Goal: Task Accomplishment & Management: Manage account settings

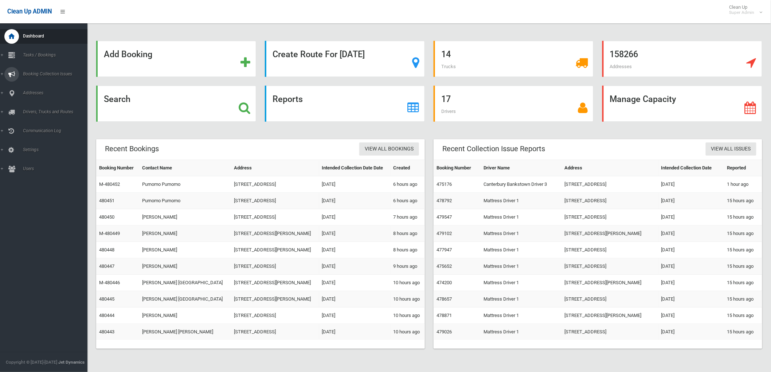
click at [13, 75] on icon at bounding box center [11, 74] width 7 height 15
click at [9, 74] on icon at bounding box center [11, 74] width 7 height 15
click at [15, 58] on icon at bounding box center [11, 55] width 7 height 15
click at [25, 114] on link "Report" at bounding box center [47, 119] width 94 height 10
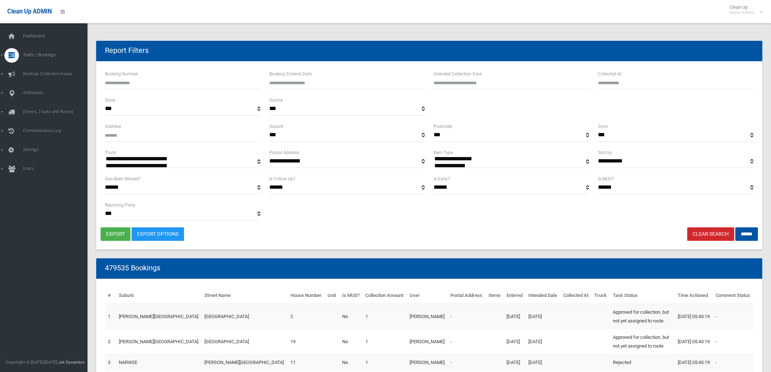
select select
type input "**********"
click at [489, 86] on input "text" at bounding box center [512, 82] width 156 height 13
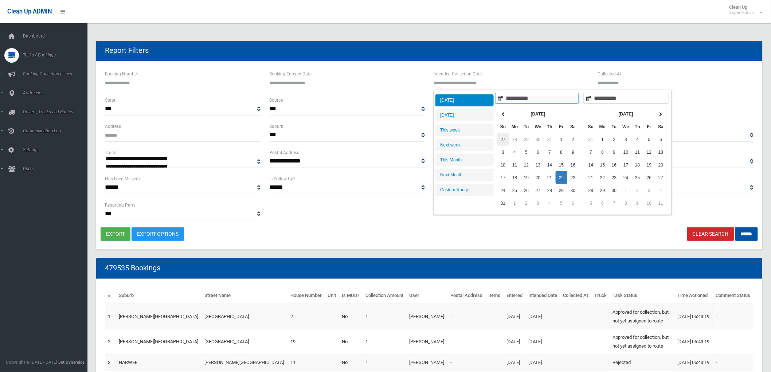
type input "**********"
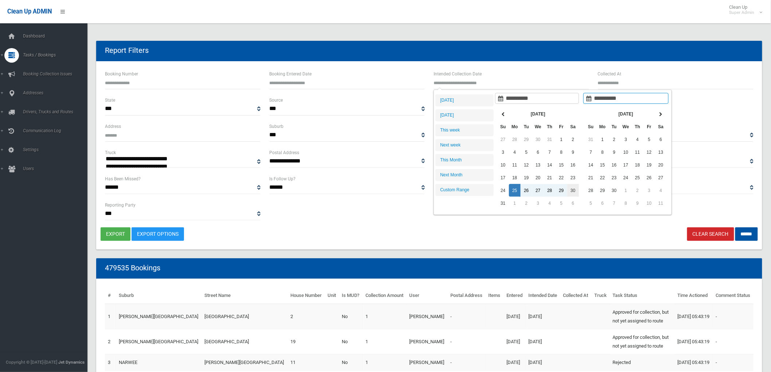
type input "**********"
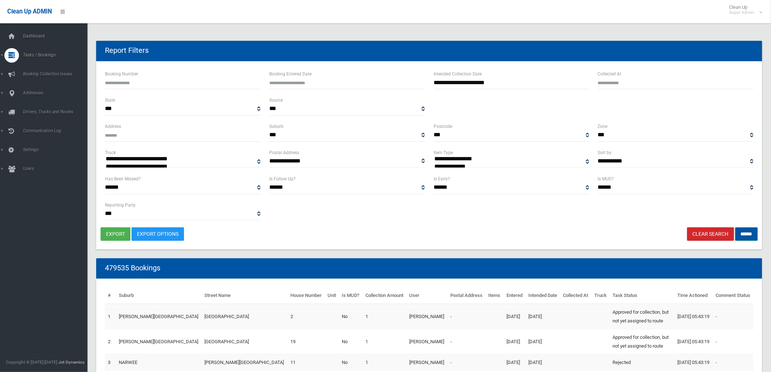
click at [739, 232] on input "******" at bounding box center [747, 233] width 23 height 13
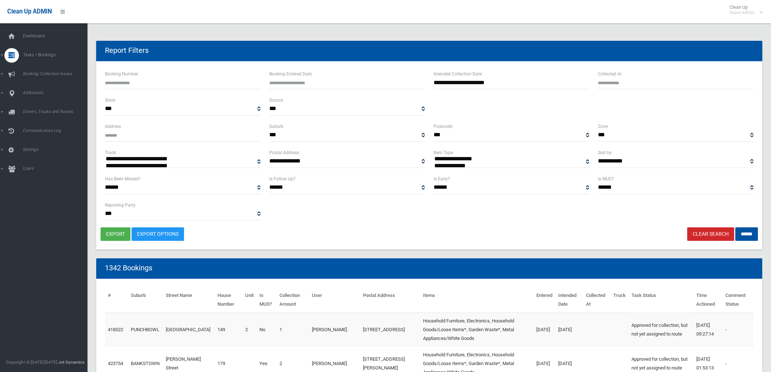
select select
click at [121, 237] on button "export" at bounding box center [116, 233] width 30 height 13
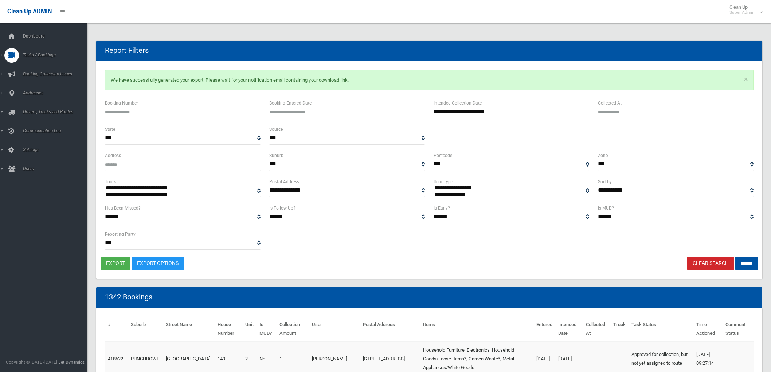
select select
click at [462, 265] on div "export Export Options Clear Search ******" at bounding box center [430, 263] width 658 height 13
click at [35, 105] on link "Search" at bounding box center [47, 109] width 94 height 10
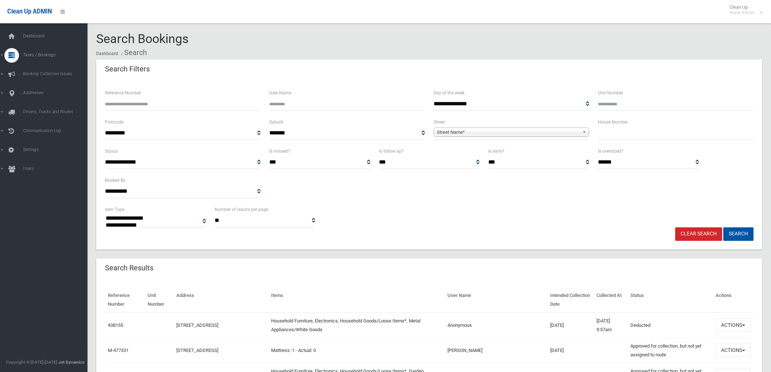
select select
drag, startPoint x: 646, startPoint y: 123, endPoint x: 644, endPoint y: 128, distance: 5.1
click at [644, 126] on div "House Number" at bounding box center [676, 129] width 156 height 22
click at [644, 129] on input "text" at bounding box center [676, 132] width 156 height 13
type input "**"
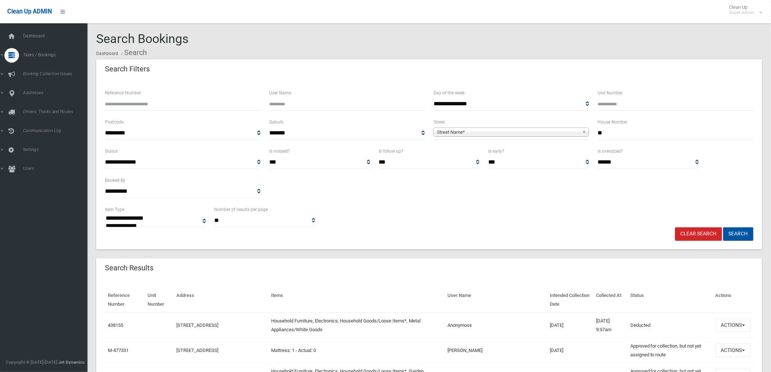
click at [570, 137] on span "**********" at bounding box center [512, 132] width 156 height 13
click at [561, 137] on span "**********" at bounding box center [512, 132] width 156 height 13
click at [556, 135] on span "Street Name*" at bounding box center [508, 132] width 143 height 9
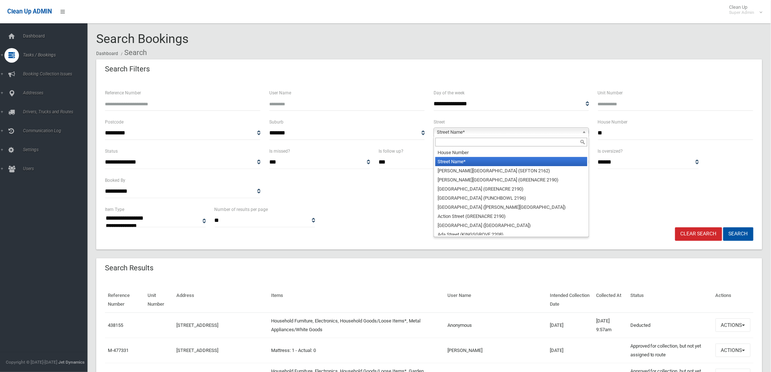
click at [541, 145] on input "text" at bounding box center [512, 142] width 152 height 9
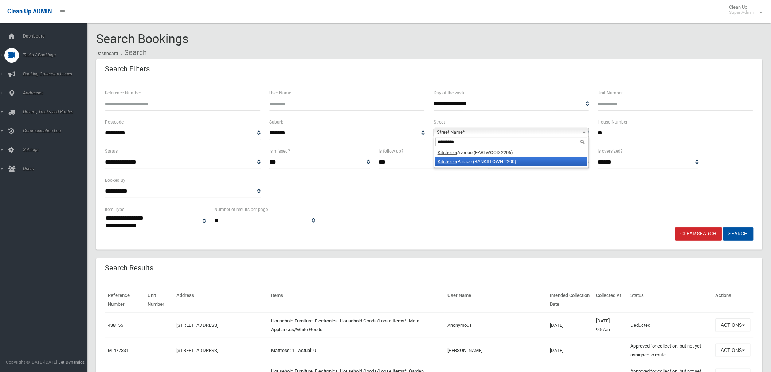
type input "*********"
click at [524, 159] on li "Kitchener Parade (BANKSTOWN 2200)" at bounding box center [512, 161] width 152 height 9
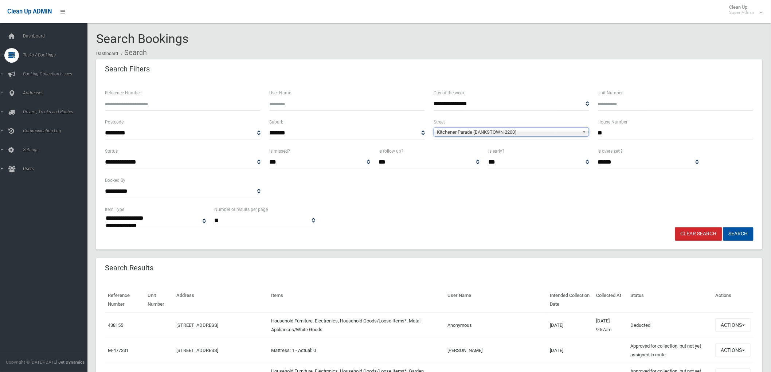
click at [724, 227] on button "Search" at bounding box center [739, 233] width 30 height 13
click at [670, 131] on input "**" at bounding box center [676, 132] width 156 height 13
type input "*"
click at [559, 131] on span "Kitchener Parade (BANKSTOWN 2200)" at bounding box center [508, 132] width 143 height 9
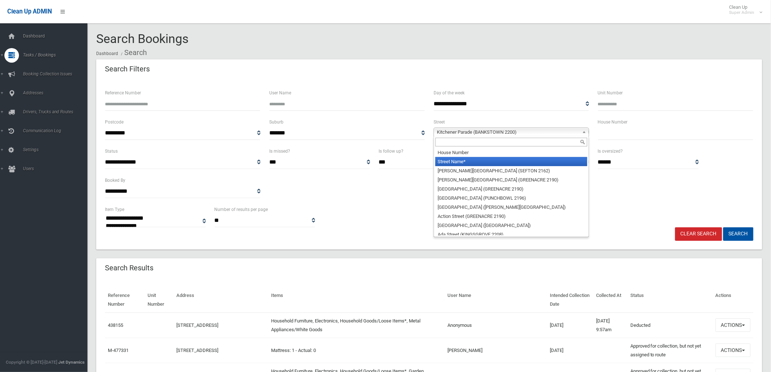
click at [441, 162] on li "Street Name*" at bounding box center [512, 161] width 152 height 9
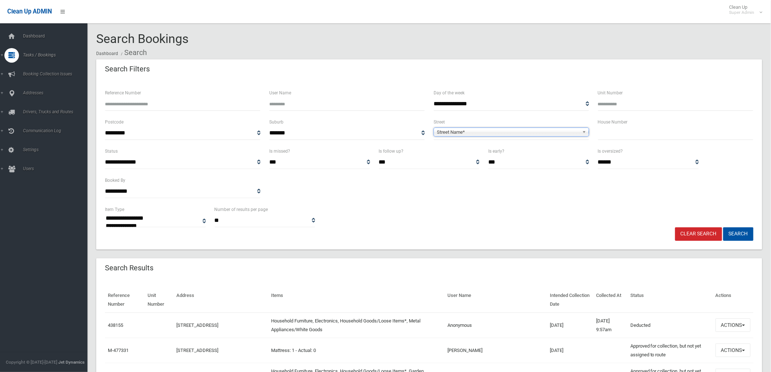
click at [174, 109] on input "Reference Number" at bounding box center [183, 103] width 156 height 13
paste input "******"
type input "******"
click at [724, 227] on button "Search" at bounding box center [739, 233] width 30 height 13
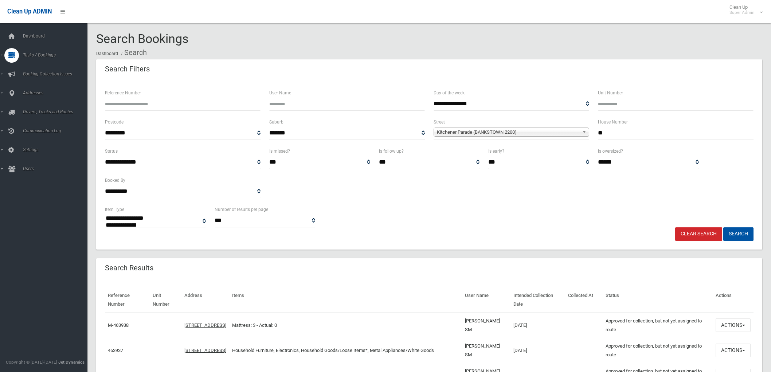
select select
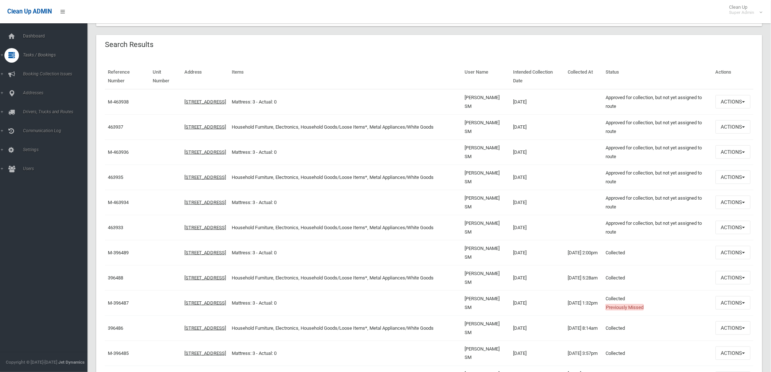
scroll to position [243, 0]
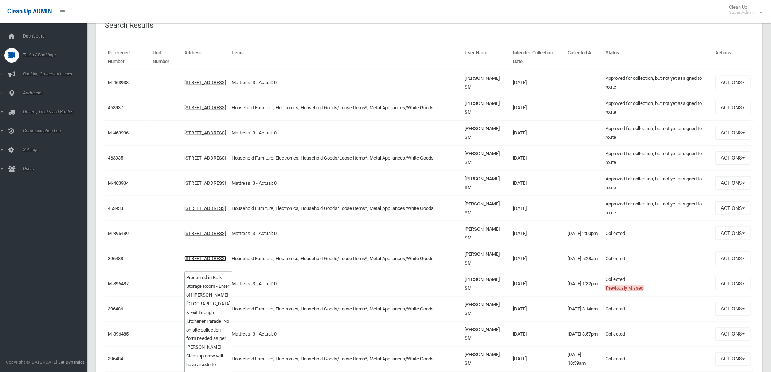
click at [198, 256] on link "32 Kitchener Parade, BANKSTOWN NSW 2200" at bounding box center [205, 258] width 42 height 5
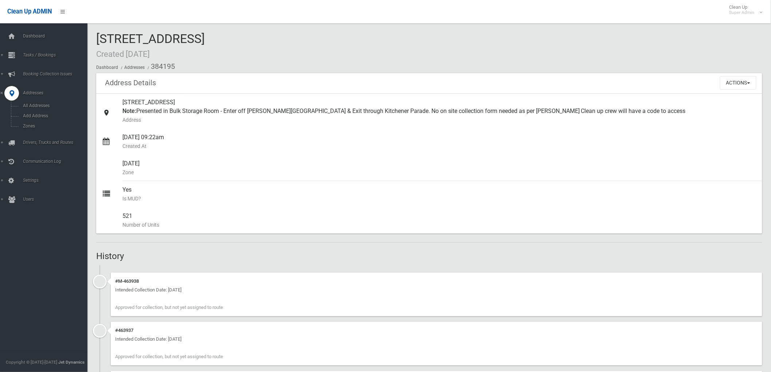
drag, startPoint x: 105, startPoint y: 19, endPoint x: 108, endPoint y: 15, distance: 5.3
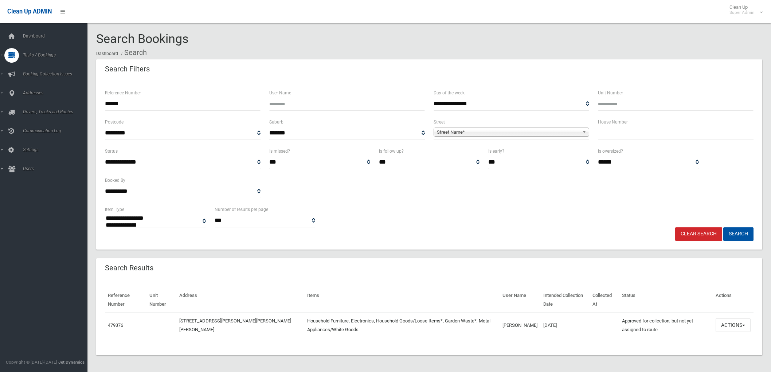
select select
click at [735, 326] on button "Actions" at bounding box center [733, 325] width 35 height 13
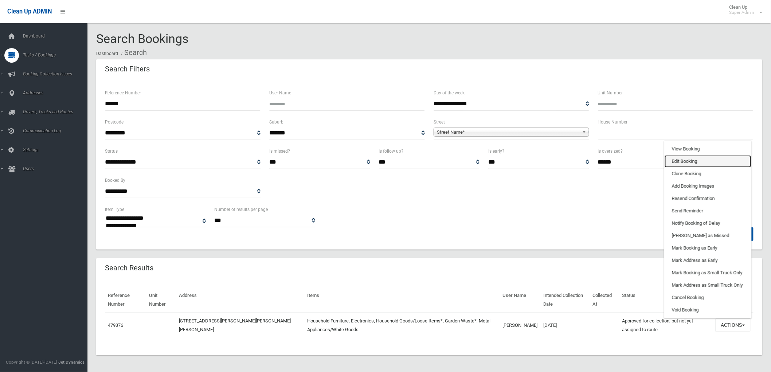
click at [687, 165] on link "Edit Booking" at bounding box center [708, 161] width 87 height 12
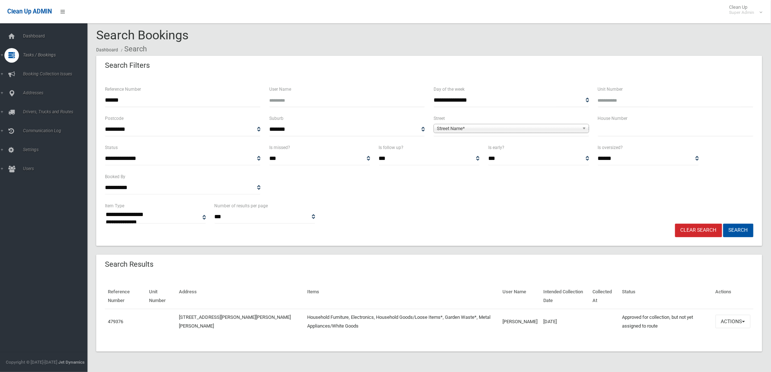
scroll to position [9, 0]
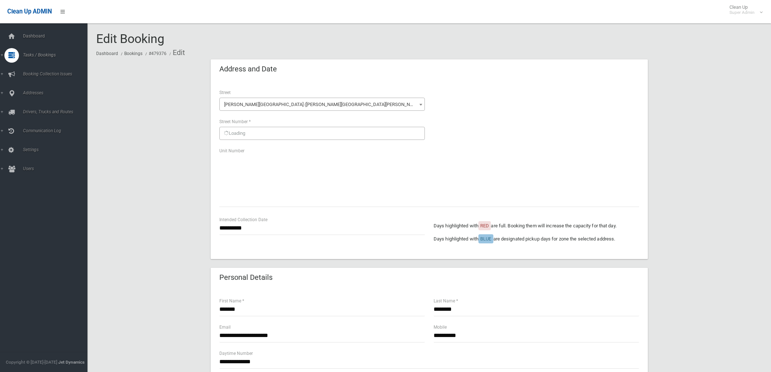
scroll to position [345, 0]
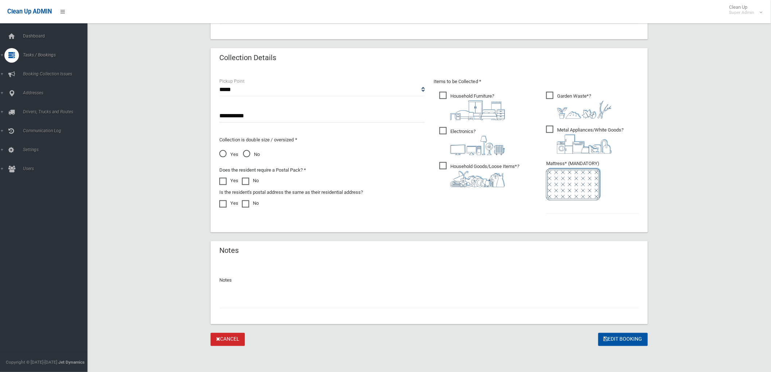
drag, startPoint x: 122, startPoint y: 121, endPoint x: -3, endPoint y: 120, distance: 125.0
drag, startPoint x: 430, startPoint y: 94, endPoint x: 421, endPoint y: 92, distance: 9.2
click at [429, 94] on div "Items to be Collected * Household Furniture ?" at bounding box center [536, 150] width 214 height 147
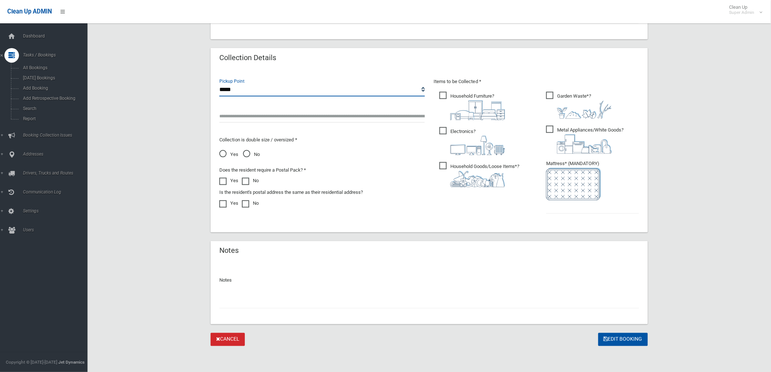
click at [421, 92] on select "**********" at bounding box center [322, 89] width 206 height 13
select select "*"
click at [219, 83] on select "**********" at bounding box center [322, 89] width 206 height 13
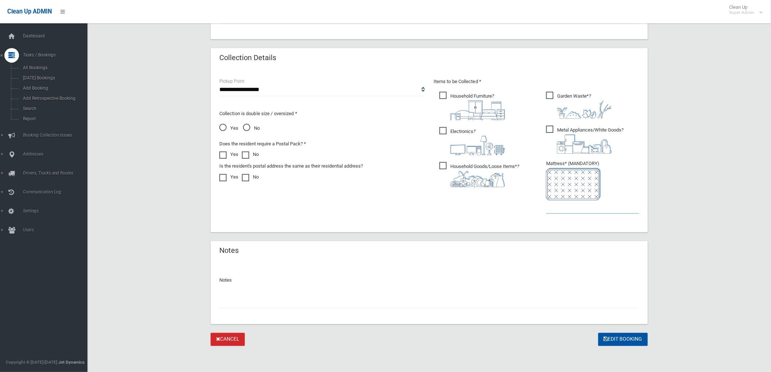
click at [577, 209] on input "text" at bounding box center [592, 207] width 93 height 13
type input "*"
click at [620, 336] on button "Edit Booking" at bounding box center [624, 339] width 50 height 13
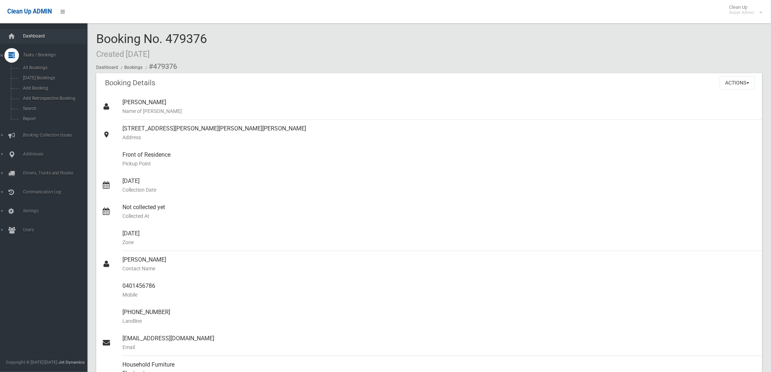
click at [26, 41] on link "Dashboard" at bounding box center [47, 36] width 94 height 15
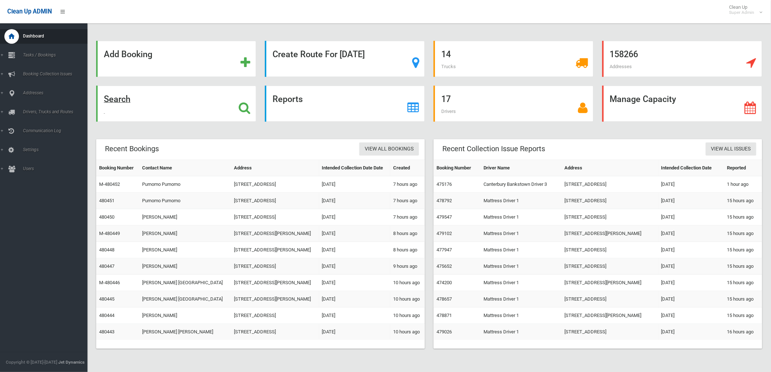
click at [115, 99] on strong "Search" at bounding box center [117, 99] width 27 height 10
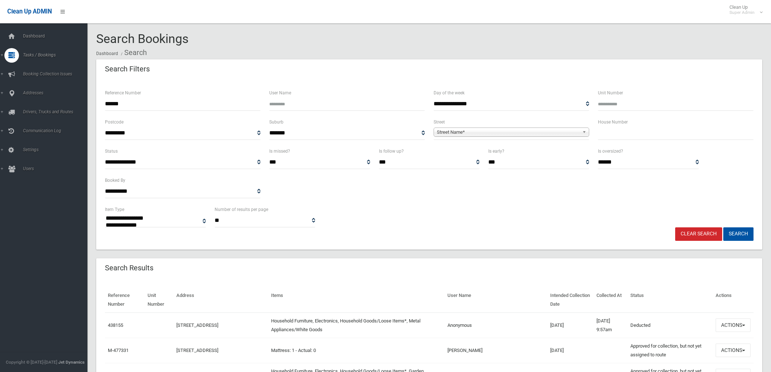
select select
type input "******"
click at [724, 227] on button "Search" at bounding box center [739, 233] width 30 height 13
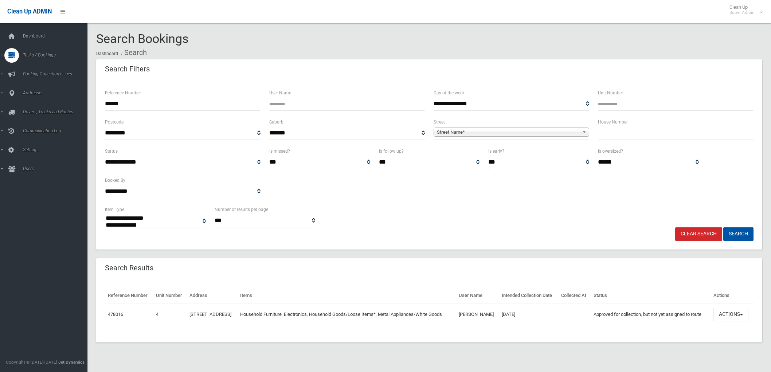
select select
click at [727, 322] on button "Actions" at bounding box center [731, 314] width 35 height 13
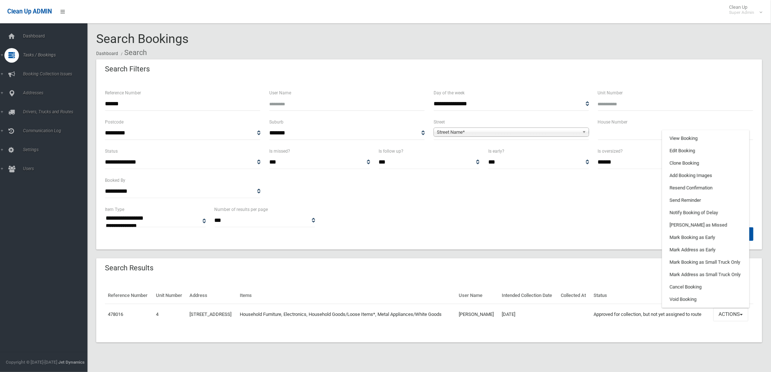
click at [392, 235] on div "Clear Search Search" at bounding box center [430, 233] width 658 height 13
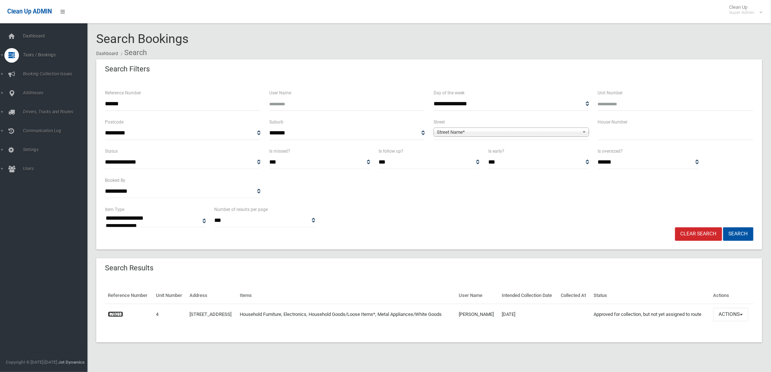
click at [117, 317] on link "478016" at bounding box center [115, 314] width 15 height 5
click at [217, 317] on link "[STREET_ADDRESS]" at bounding box center [211, 314] width 42 height 5
click at [746, 321] on button "Actions" at bounding box center [731, 314] width 35 height 13
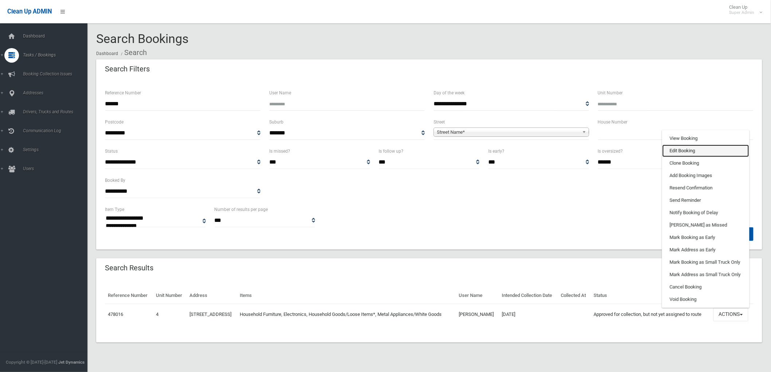
click at [690, 157] on link "Edit Booking" at bounding box center [706, 151] width 87 height 12
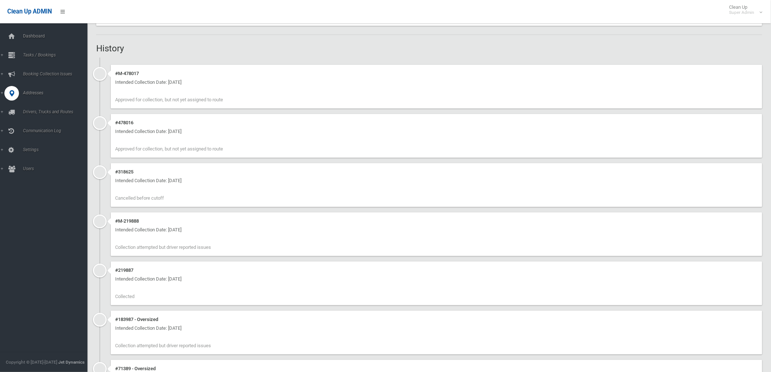
scroll to position [202, 0]
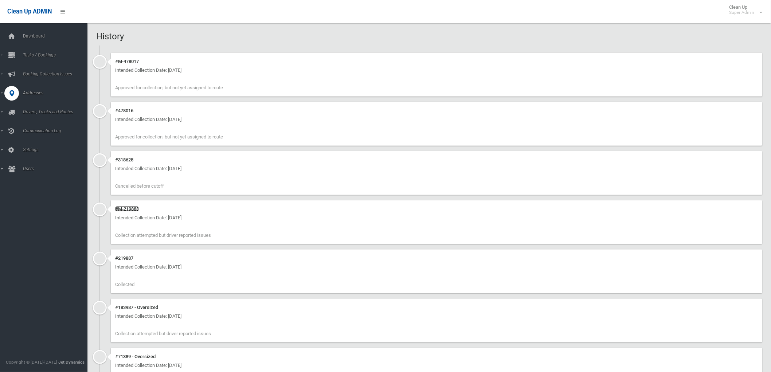
click at [130, 209] on link "#M-219888" at bounding box center [127, 208] width 24 height 5
click at [125, 256] on link "#219887" at bounding box center [124, 258] width 18 height 5
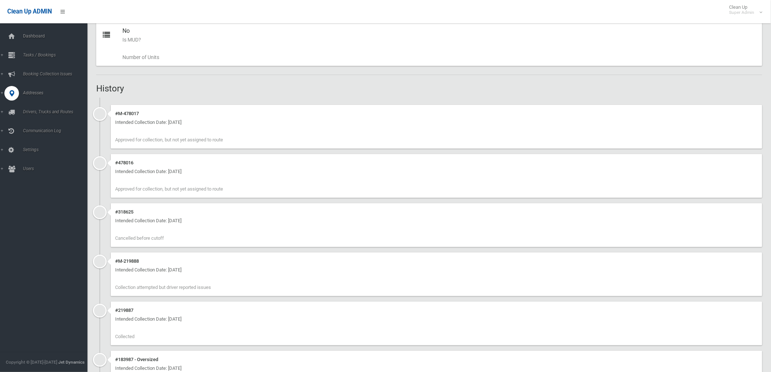
scroll to position [162, 0]
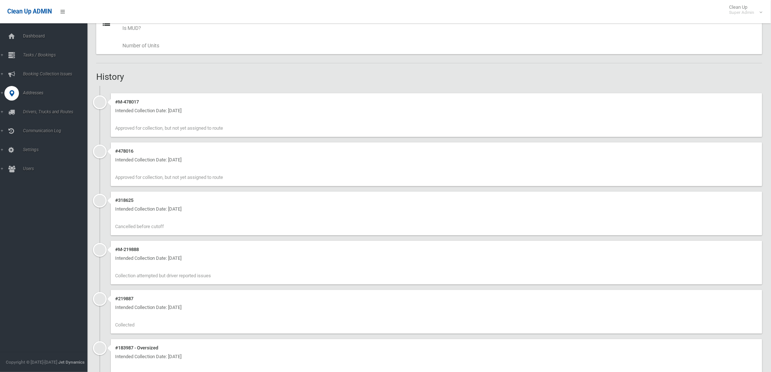
click at [128, 203] on div "#318625 Intended Collection Date: 24/07/2023 Cancelled before cutoff" at bounding box center [437, 214] width 652 height 44
click at [128, 202] on link "#318625" at bounding box center [124, 200] width 18 height 5
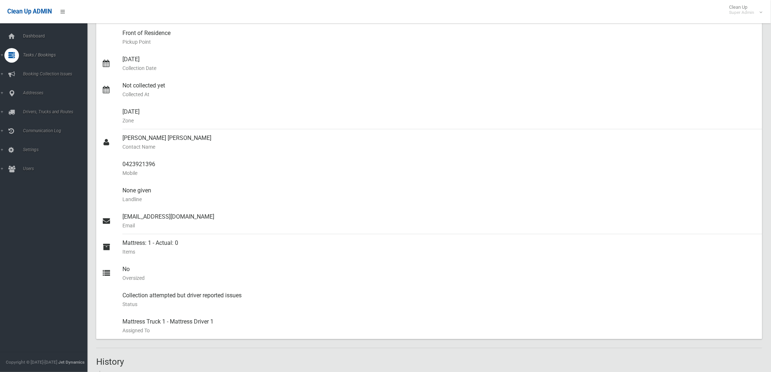
scroll to position [95, 0]
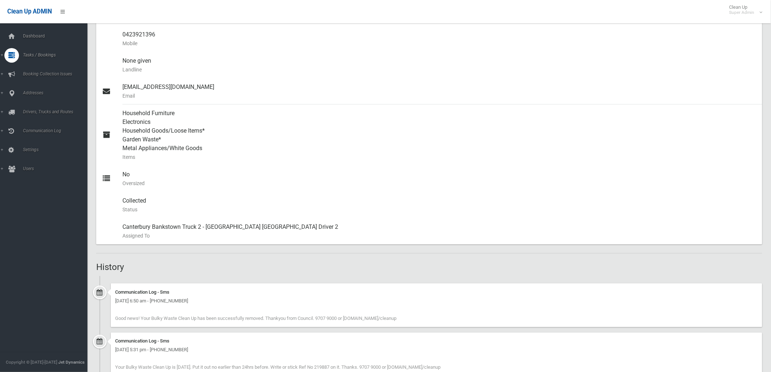
scroll to position [486, 0]
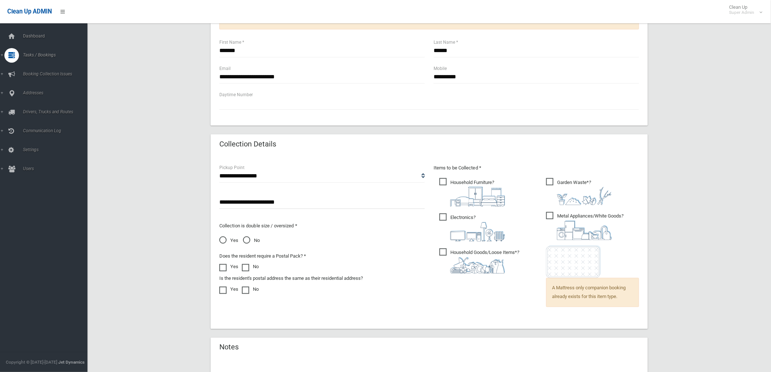
scroll to position [467, 0]
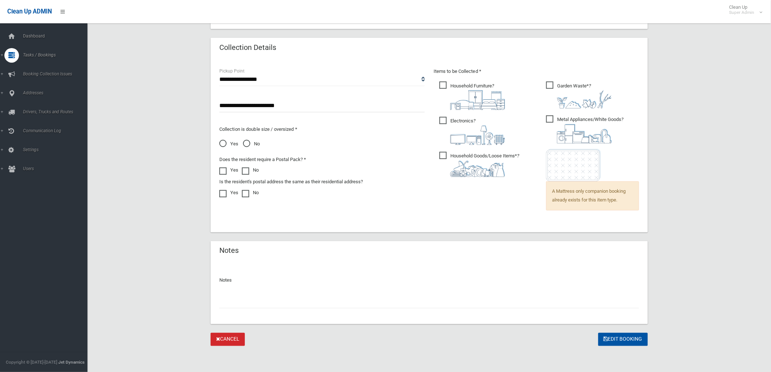
drag, startPoint x: 97, startPoint y: 76, endPoint x: 7, endPoint y: 66, distance: 90.9
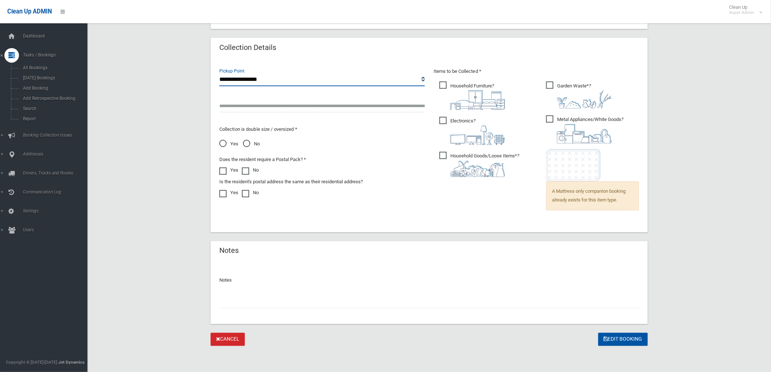
drag, startPoint x: 415, startPoint y: 79, endPoint x: 402, endPoint y: 83, distance: 13.7
click at [415, 79] on select "**********" at bounding box center [322, 79] width 206 height 13
select select "*"
click at [219, 73] on select "**********" at bounding box center [322, 79] width 206 height 13
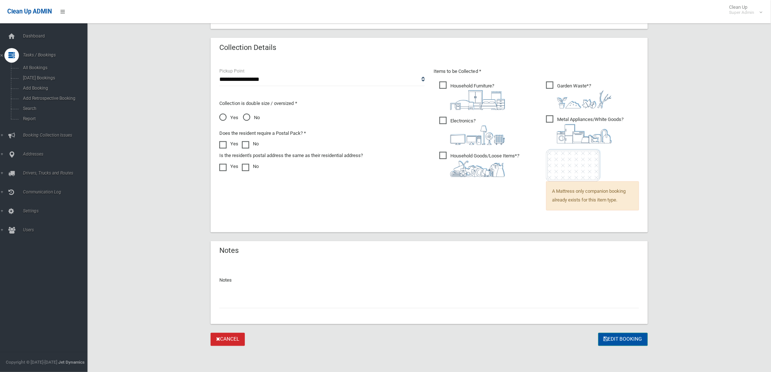
click at [616, 340] on button "Edit Booking" at bounding box center [624, 339] width 50 height 13
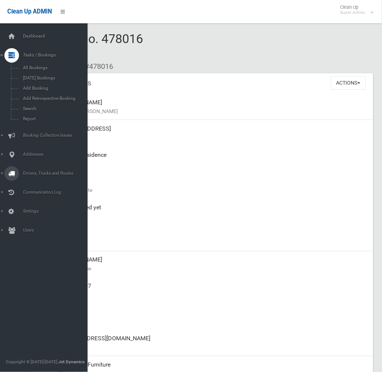
click at [12, 151] on icon at bounding box center [11, 154] width 7 height 15
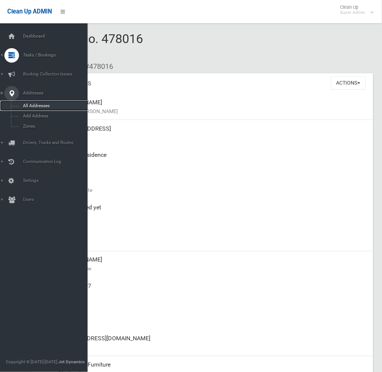
click at [30, 107] on span "All Addresses" at bounding box center [54, 105] width 67 height 5
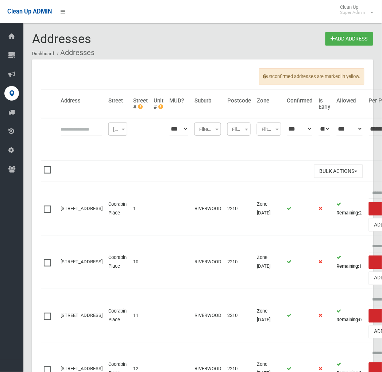
click at [76, 126] on input "text" at bounding box center [82, 128] width 42 height 13
type input "**********"
click button at bounding box center [0, 0] width 0 height 0
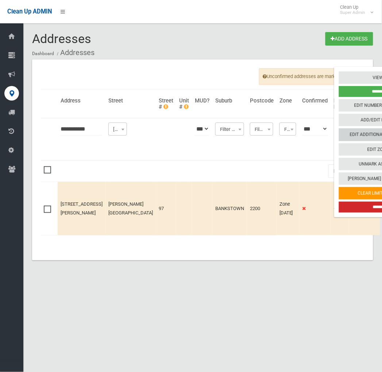
click at [339, 136] on link "Edit Additional Capacity" at bounding box center [378, 135] width 78 height 12
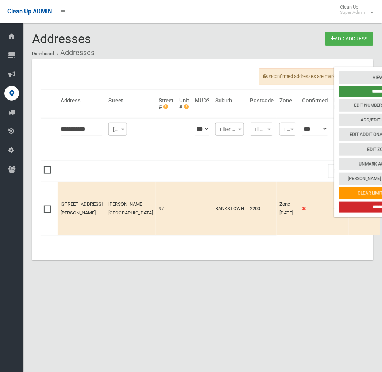
click at [339, 88] on input "*******" at bounding box center [378, 91] width 78 height 11
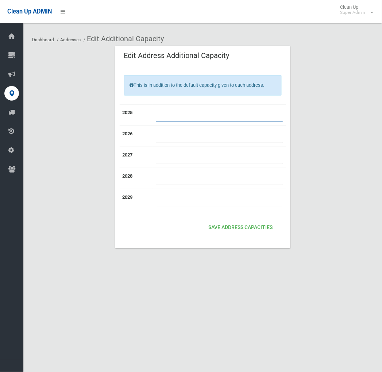
drag, startPoint x: 0, startPoint y: 0, endPoint x: 200, endPoint y: 117, distance: 231.3
click at [200, 117] on input "number" at bounding box center [219, 114] width 127 height 13
type input "*"
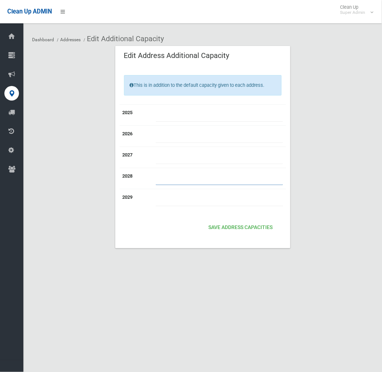
type input "*"
click at [233, 227] on button "Save Address capacities" at bounding box center [241, 227] width 70 height 13
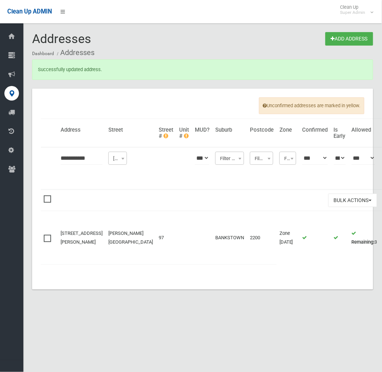
click at [67, 159] on input "**********" at bounding box center [82, 157] width 42 height 13
type input "**********"
click button at bounding box center [0, 0] width 0 height 0
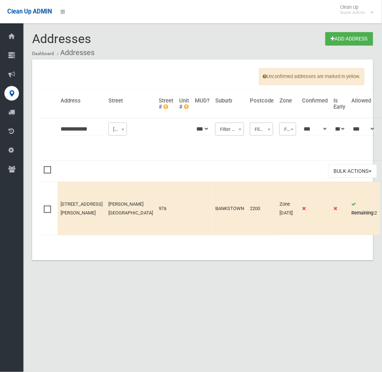
click at [193, 73] on div "Unconfirmed addresses are marked in yellow. Address Street Street # Unit # MUD?…" at bounding box center [202, 159] width 341 height 201
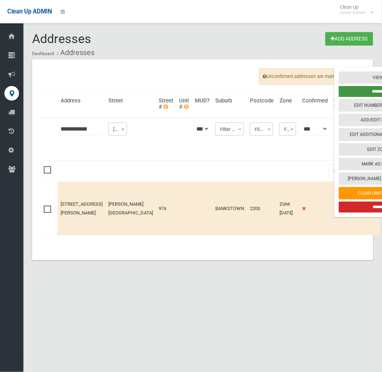
click at [339, 88] on input "*******" at bounding box center [378, 91] width 78 height 11
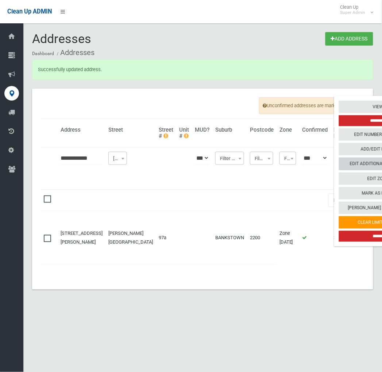
click at [347, 167] on link "Edit Additional Capacity" at bounding box center [378, 164] width 78 height 12
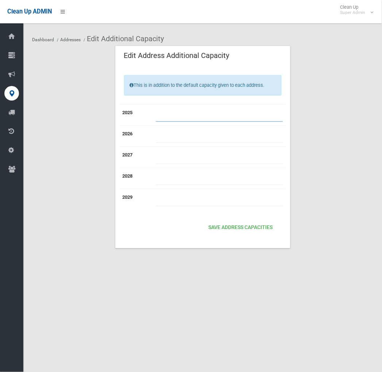
click at [166, 112] on input "number" at bounding box center [219, 114] width 127 height 13
type input "*"
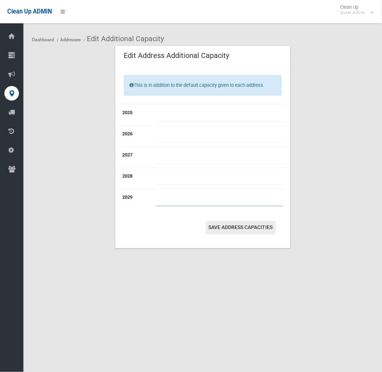
type input "*"
click at [217, 225] on button "Save Address capacities" at bounding box center [241, 227] width 70 height 13
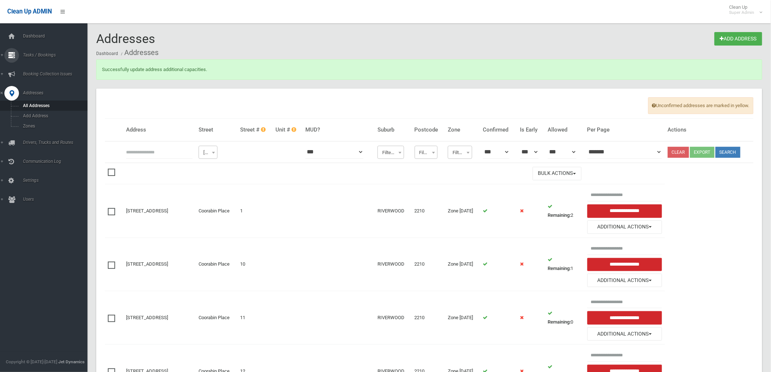
click at [44, 57] on span "Tasks / Bookings" at bounding box center [57, 54] width 73 height 5
click at [12, 137] on icon at bounding box center [11, 135] width 7 height 15
click at [27, 83] on link "All Reported Issues" at bounding box center [47, 87] width 94 height 10
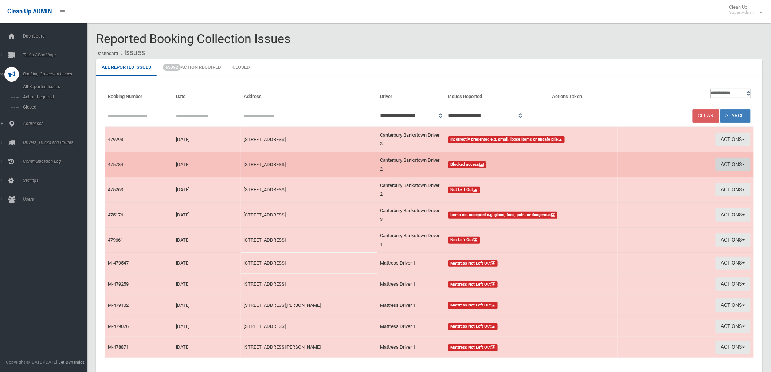
click at [741, 164] on button "Actions" at bounding box center [733, 164] width 35 height 13
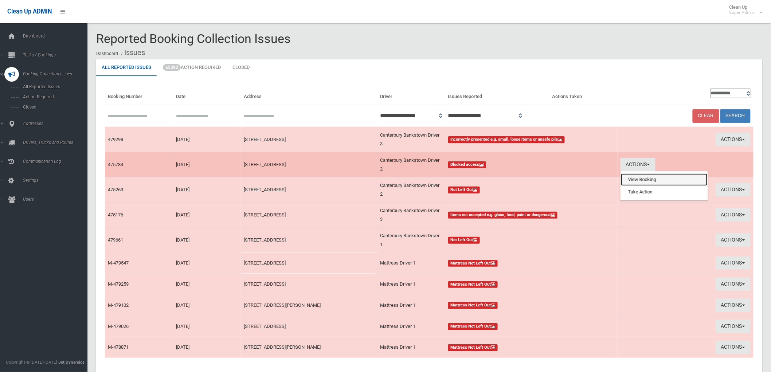
click at [626, 182] on link "View Booking" at bounding box center [664, 180] width 87 height 12
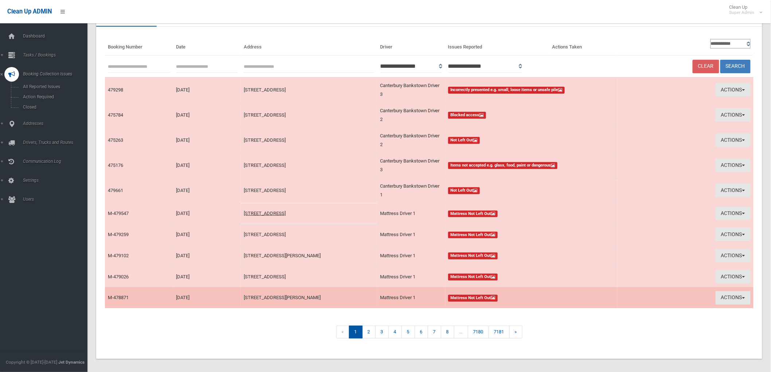
scroll to position [55, 0]
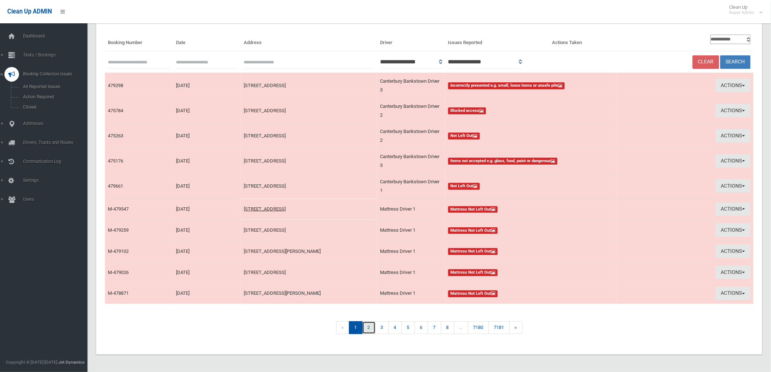
click at [366, 332] on link "2" at bounding box center [368, 328] width 13 height 13
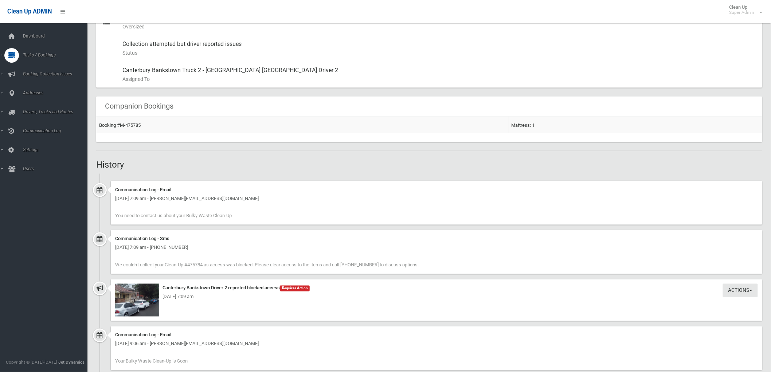
scroll to position [526, 0]
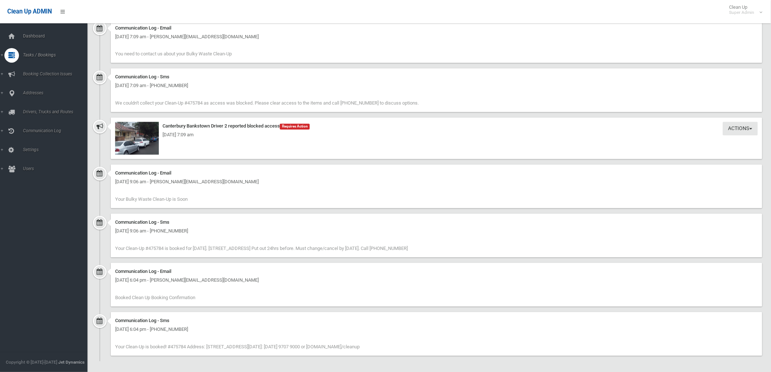
click at [148, 136] on div "[DATE] 7:09 am" at bounding box center [436, 135] width 643 height 9
click at [145, 142] on img at bounding box center [137, 138] width 44 height 33
click at [739, 129] on button "Actions" at bounding box center [740, 128] width 35 height 13
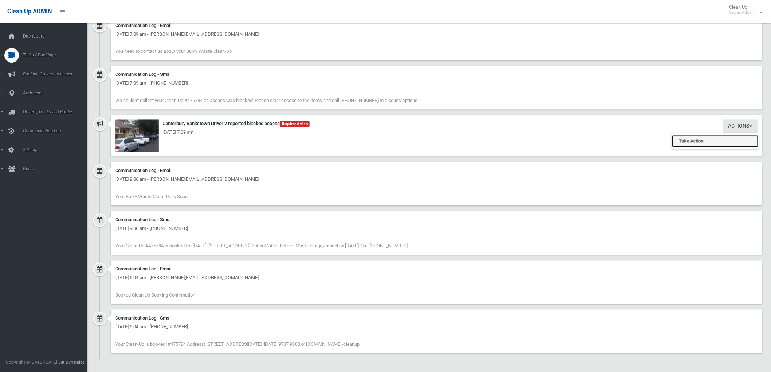
click at [677, 140] on link "Take Action" at bounding box center [715, 141] width 87 height 12
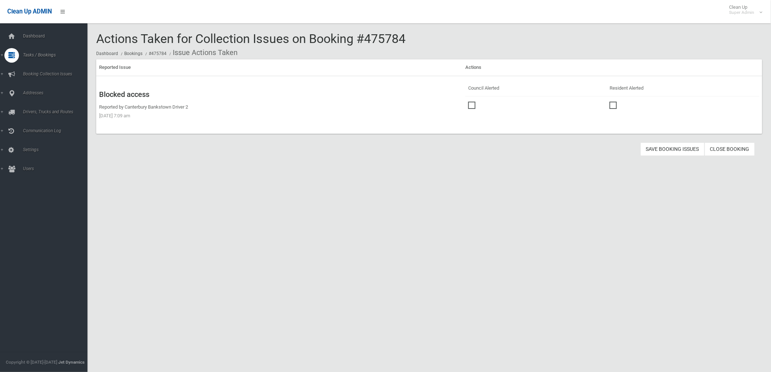
click at [475, 102] on span at bounding box center [473, 102] width 11 height 0
click at [620, 106] on label at bounding box center [615, 104] width 11 height 9
click at [647, 150] on button "Save Booking Issues" at bounding box center [673, 149] width 64 height 13
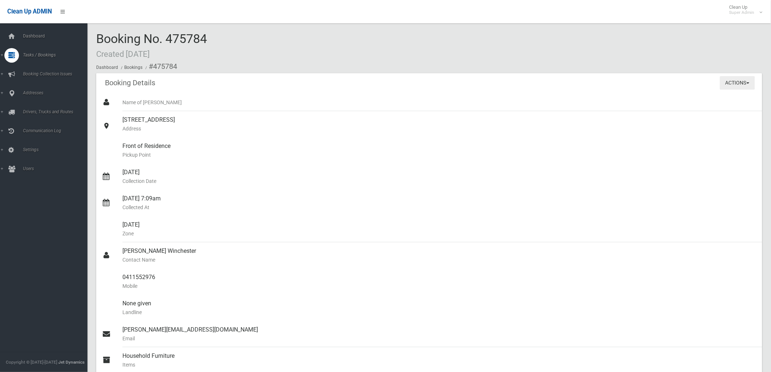
click at [739, 85] on button "Actions" at bounding box center [737, 82] width 35 height 13
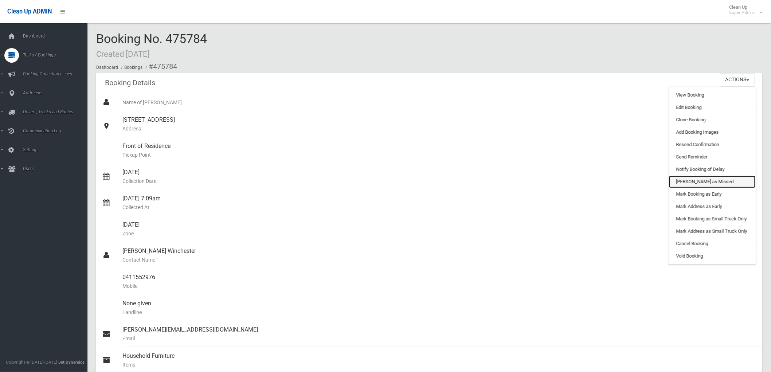
click at [701, 180] on link "Mark as Missed" at bounding box center [712, 182] width 87 height 12
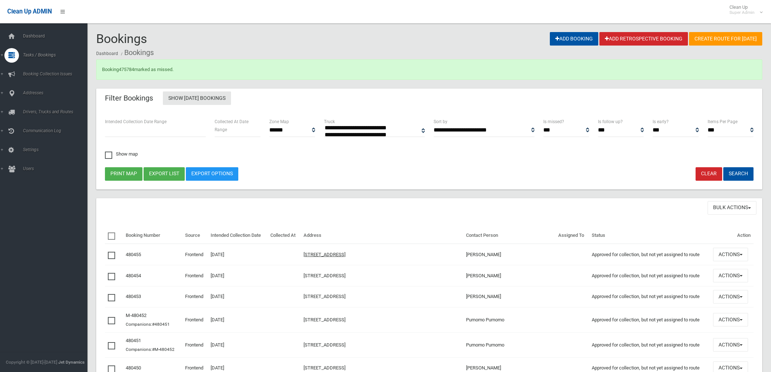
select select
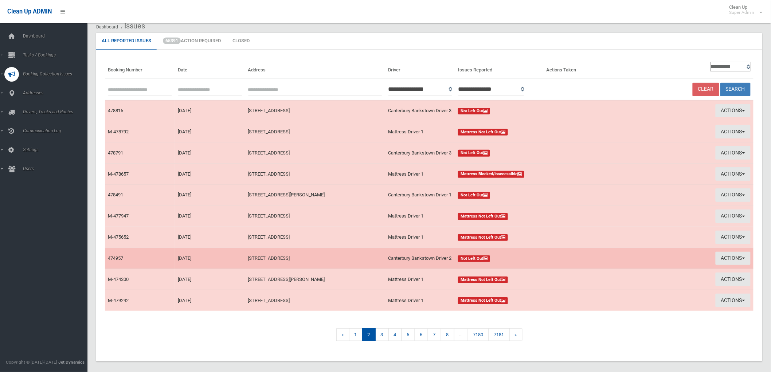
scroll to position [34, 0]
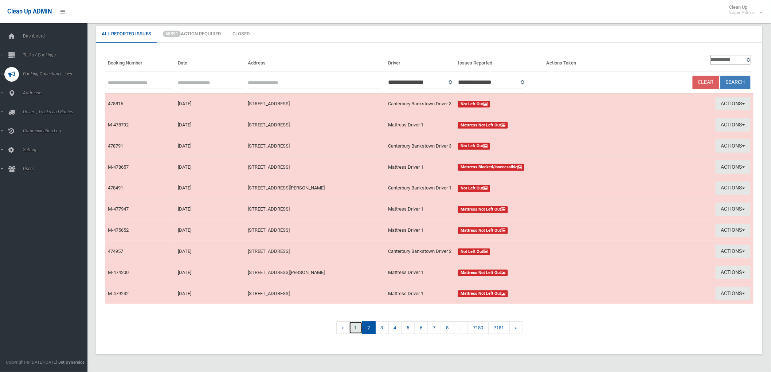
click at [354, 329] on link "1" at bounding box center [355, 328] width 13 height 13
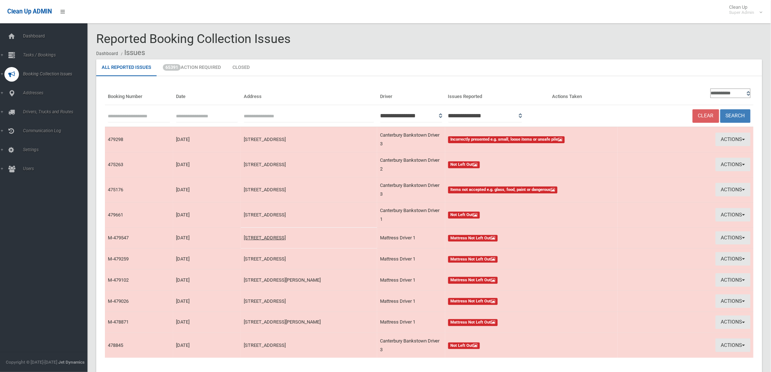
click at [627, 70] on ul "All Reported Issues 65391 Action Required Closed" at bounding box center [429, 67] width 666 height 17
